Goal: Information Seeking & Learning: Check status

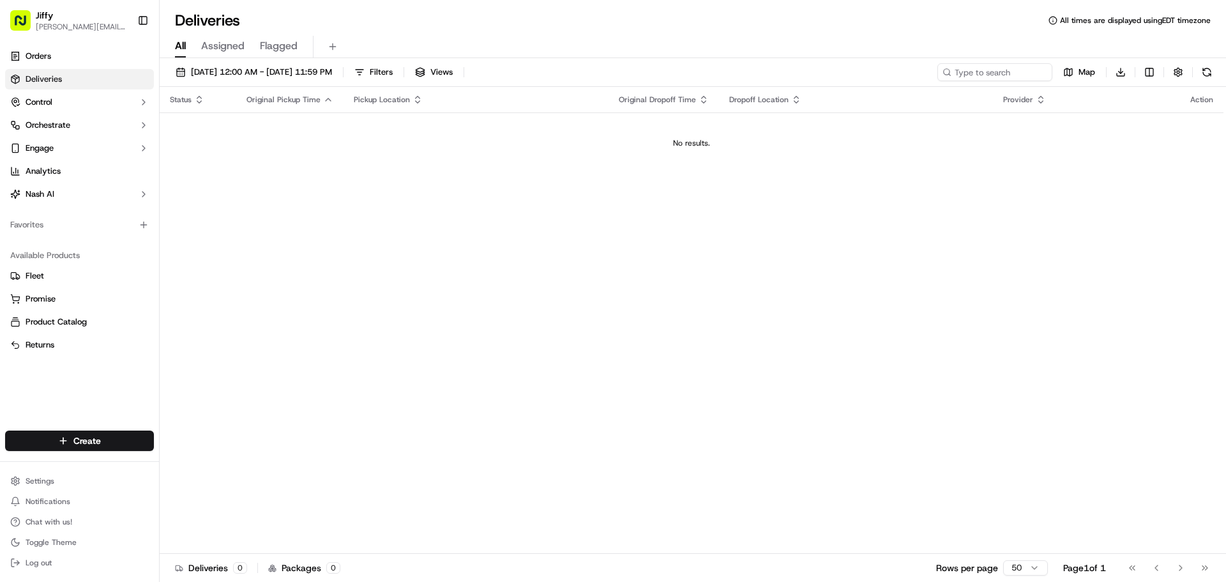
click at [69, 77] on link "Deliveries" at bounding box center [79, 79] width 149 height 20
click at [94, 54] on link "Orders" at bounding box center [79, 56] width 149 height 20
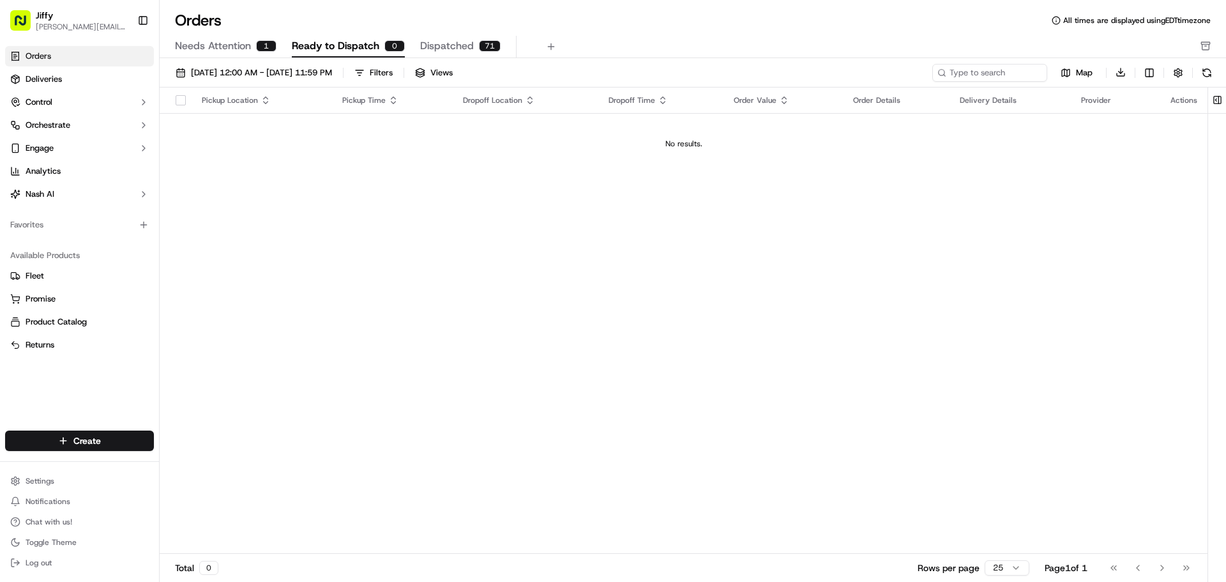
click at [440, 50] on span "Dispatched" at bounding box center [447, 45] width 54 height 15
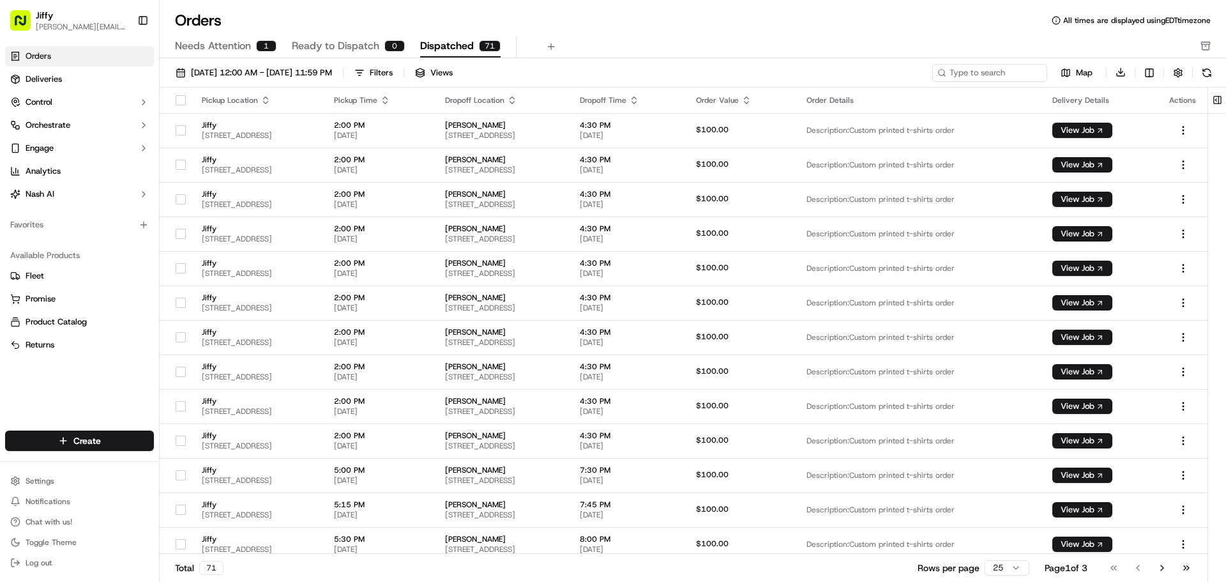
click at [230, 34] on div "Orders All times are displayed using EDT timezone Needs Attention 1 Ready to Di…" at bounding box center [693, 34] width 1066 height 48
click at [231, 38] on span "Needs Attention" at bounding box center [213, 45] width 76 height 15
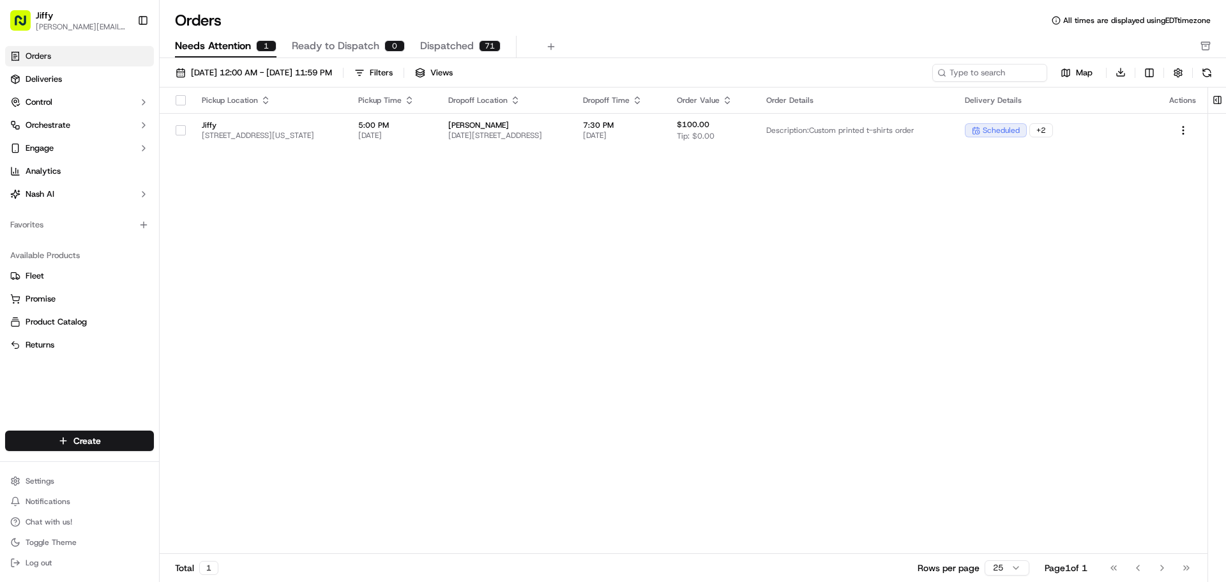
click at [456, 45] on span "Dispatched" at bounding box center [447, 45] width 54 height 15
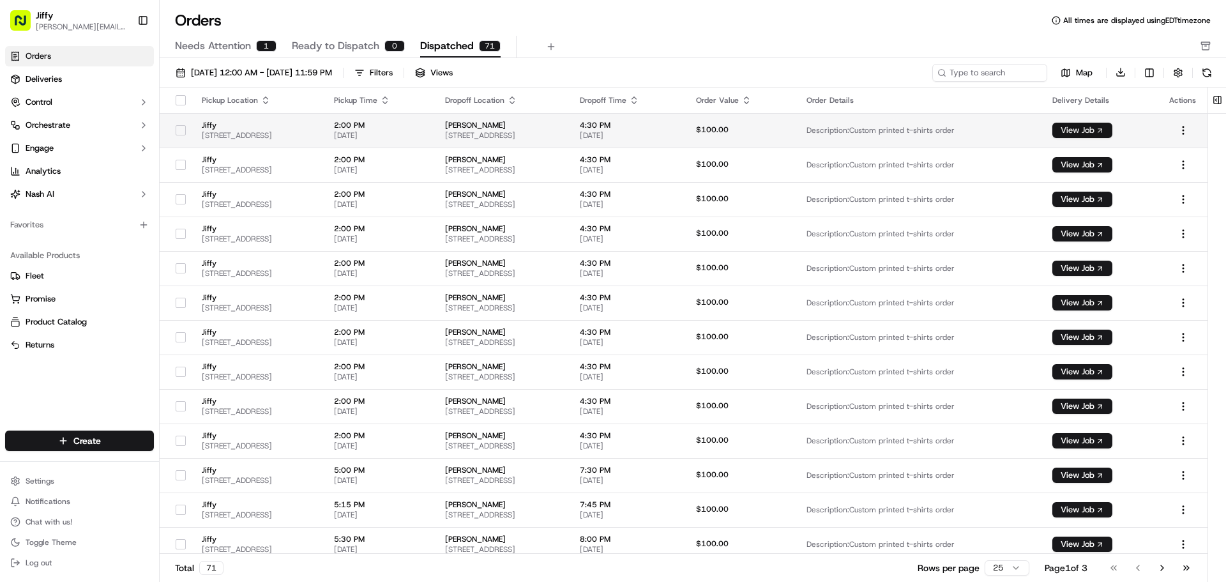
click at [1106, 132] on button "View Job" at bounding box center [1082, 130] width 60 height 15
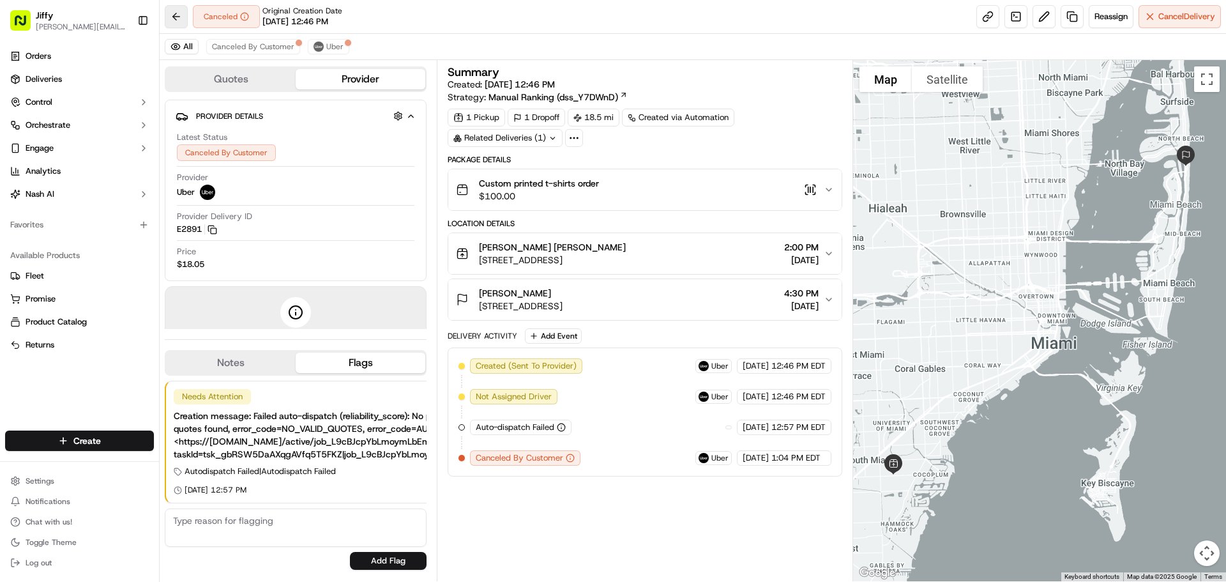
click at [173, 17] on button at bounding box center [176, 16] width 23 height 23
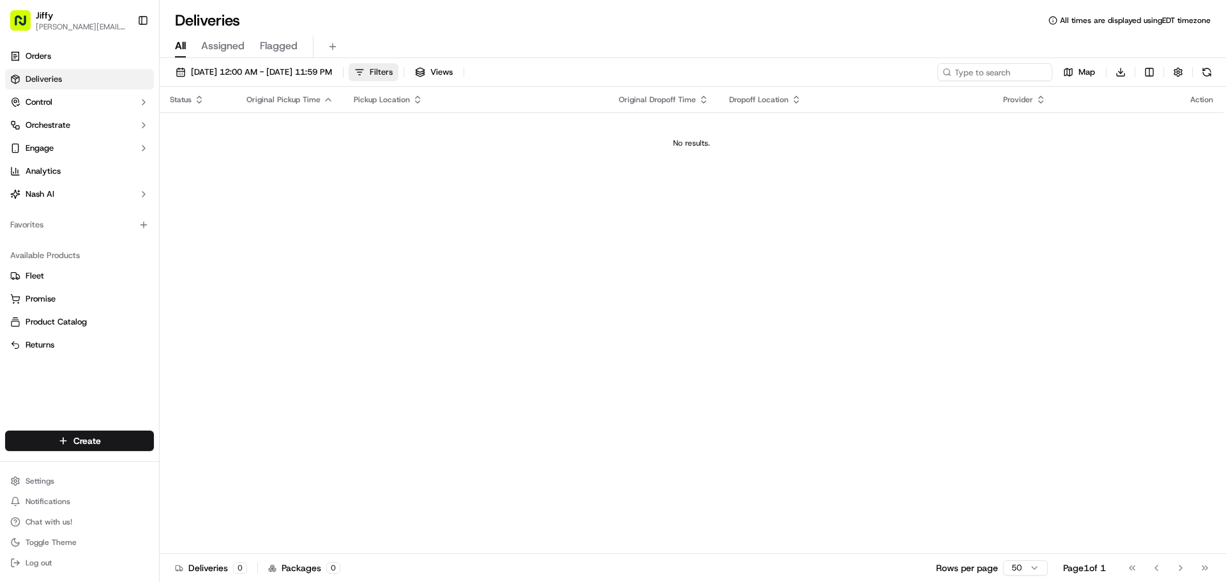
click at [393, 66] on span "Filters" at bounding box center [381, 71] width 23 height 11
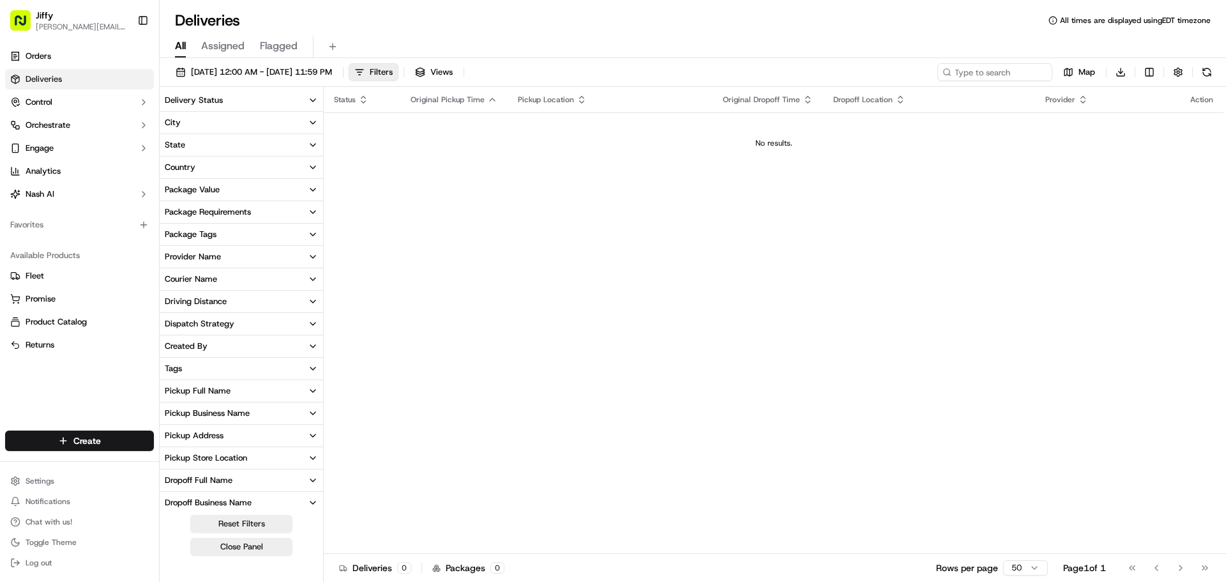
click at [313, 105] on icon "button" at bounding box center [313, 100] width 10 height 10
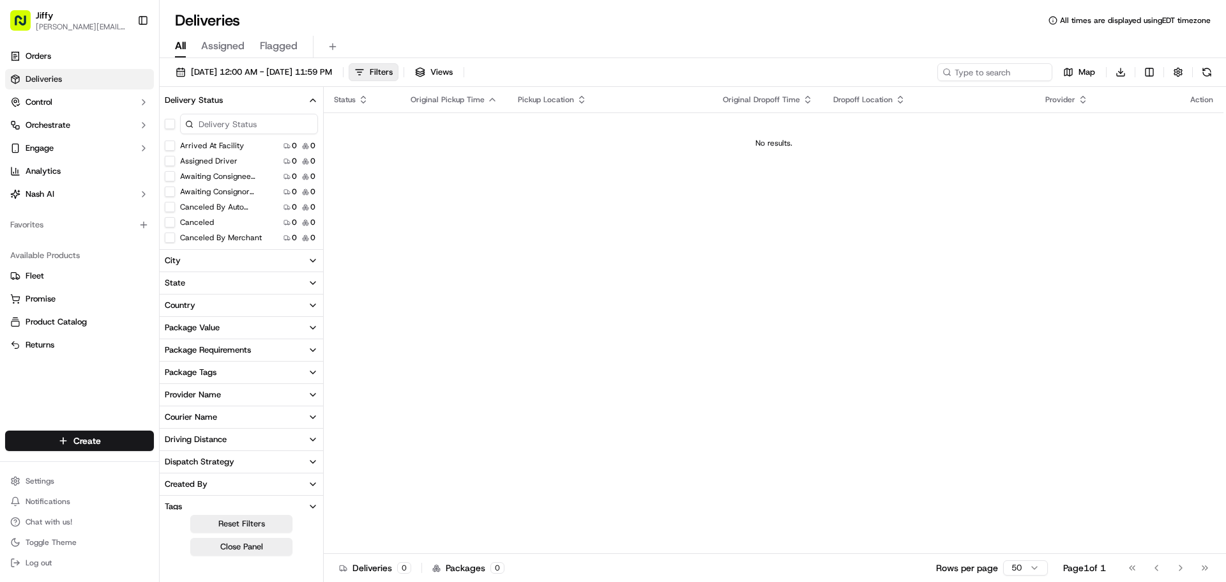
click at [240, 123] on input at bounding box center [249, 124] width 138 height 20
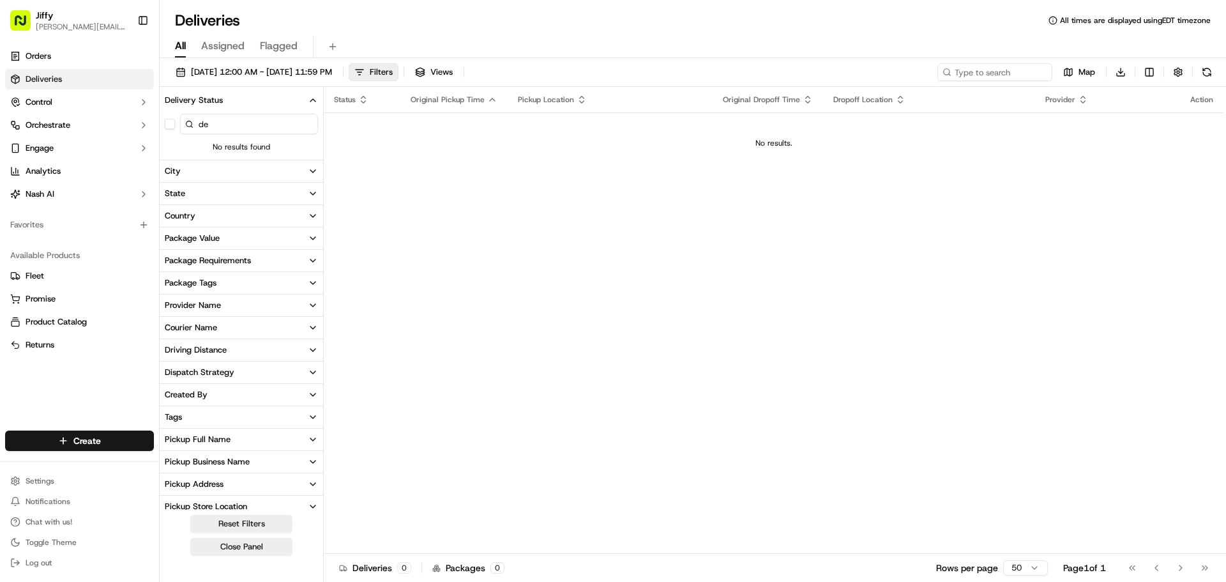
type input "d"
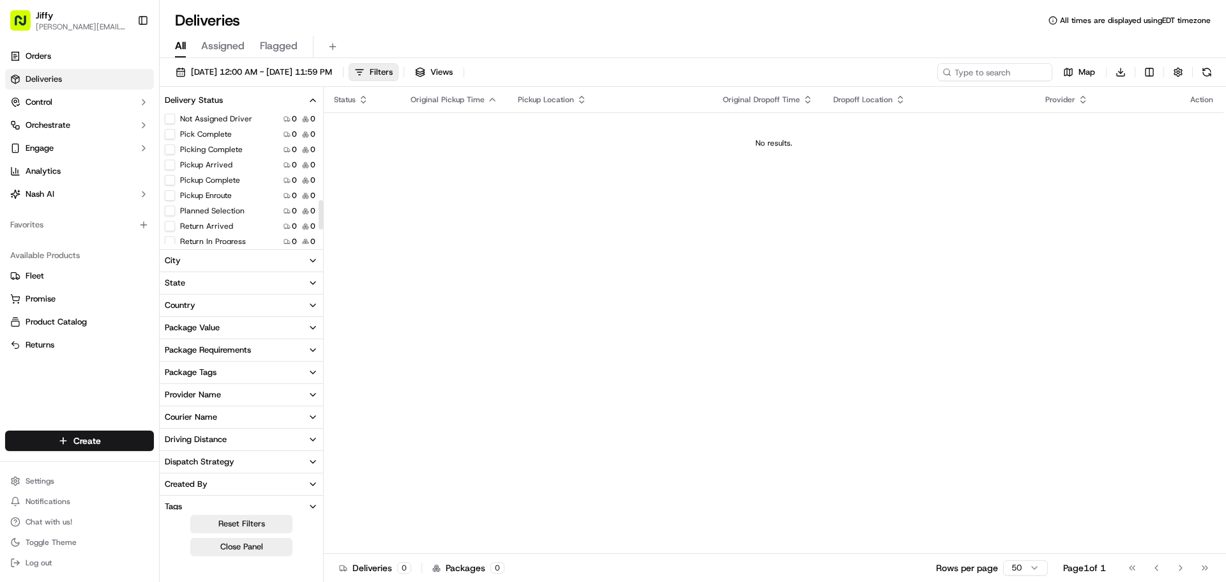
scroll to position [398, 0]
click at [172, 144] on button "Pickup Arrived" at bounding box center [170, 145] width 10 height 10
click at [172, 146] on button "Pickup Arrived" at bounding box center [170, 147] width 10 height 10
click at [203, 69] on span "[DATE] 12:00 AM - [DATE] 11:59 PM" at bounding box center [261, 71] width 141 height 11
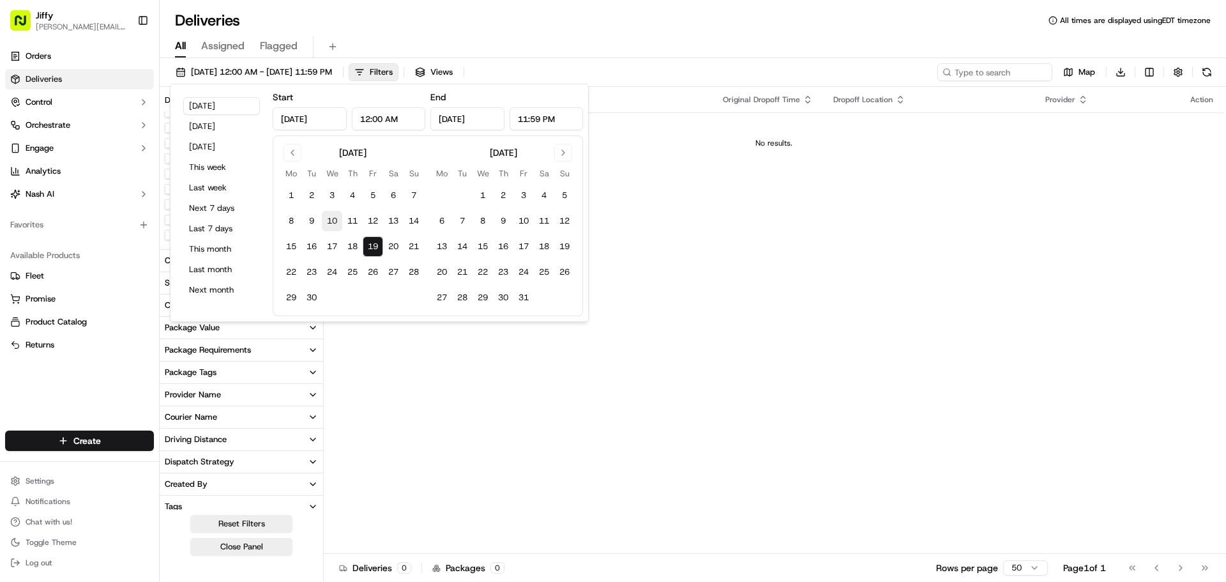
click at [290, 193] on button "1" at bounding box center [291, 195] width 20 height 20
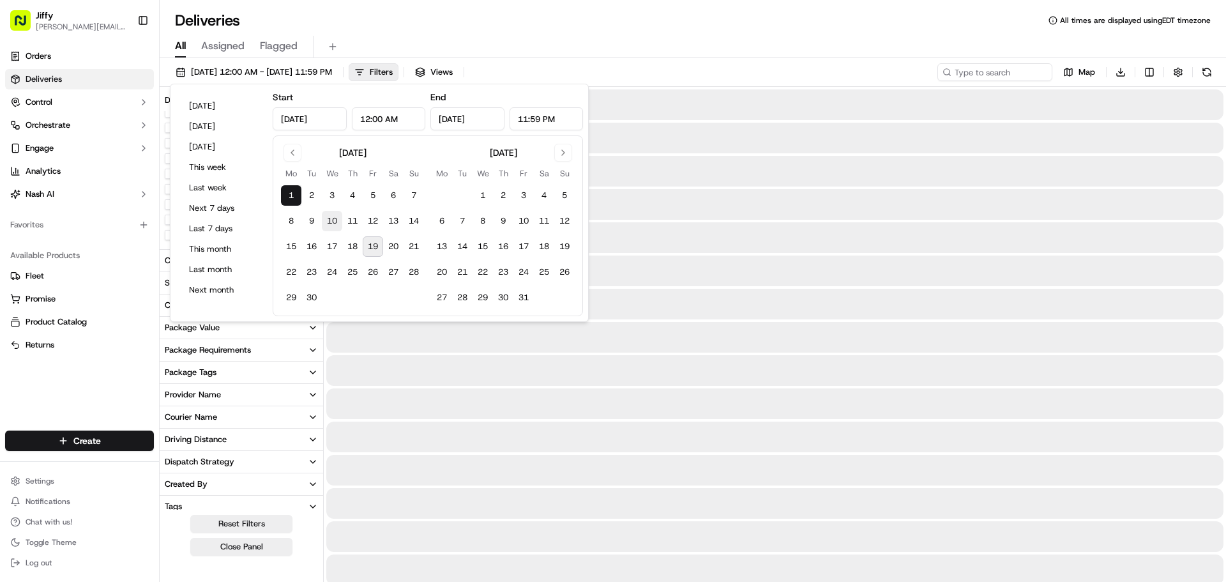
type input "[DATE]"
click at [369, 242] on button "19" at bounding box center [373, 246] width 20 height 20
type input "[DATE]"
click at [363, 236] on button "19" at bounding box center [373, 246] width 20 height 20
click at [375, 242] on button "19" at bounding box center [373, 246] width 20 height 20
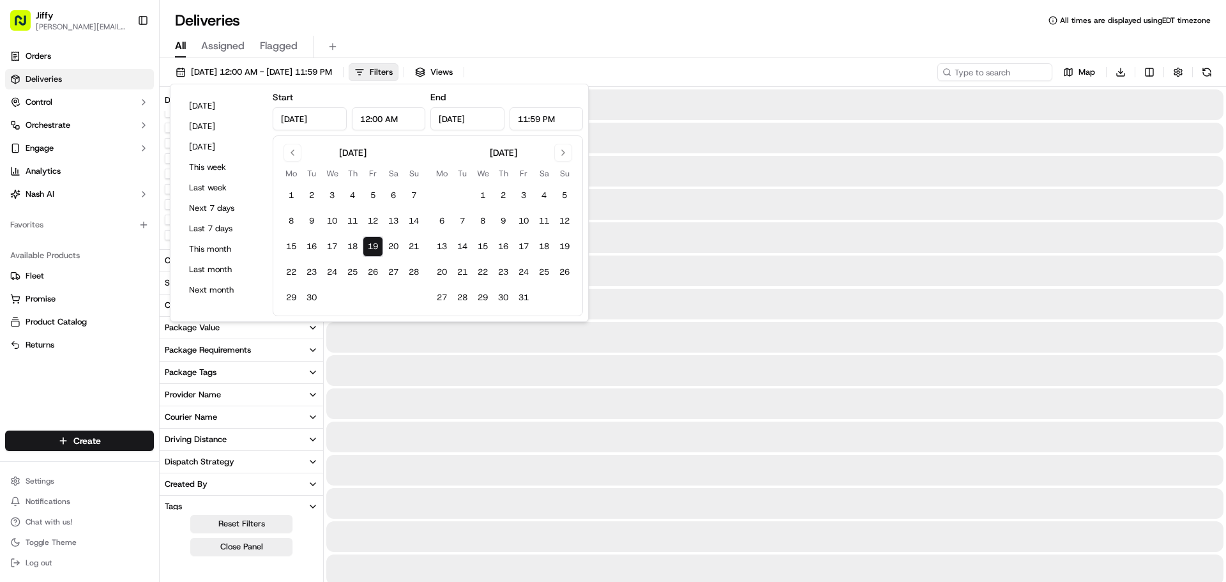
type input "[DATE]"
click at [403, 35] on div "All Assigned Flagged" at bounding box center [693, 44] width 1066 height 27
